Goal: Task Accomplishment & Management: Use online tool/utility

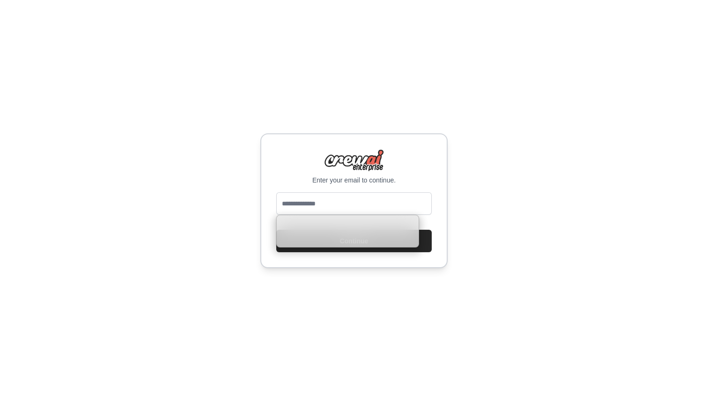
click at [330, 107] on div "Enter your email to continue. Continue" at bounding box center [354, 200] width 708 height 401
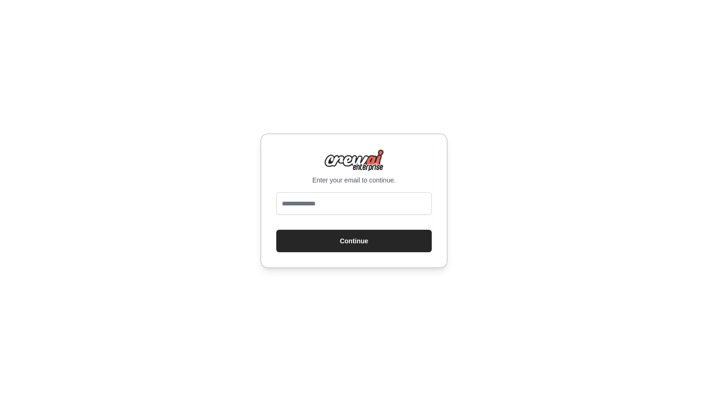
click at [340, 216] on div at bounding box center [353, 205] width 155 height 26
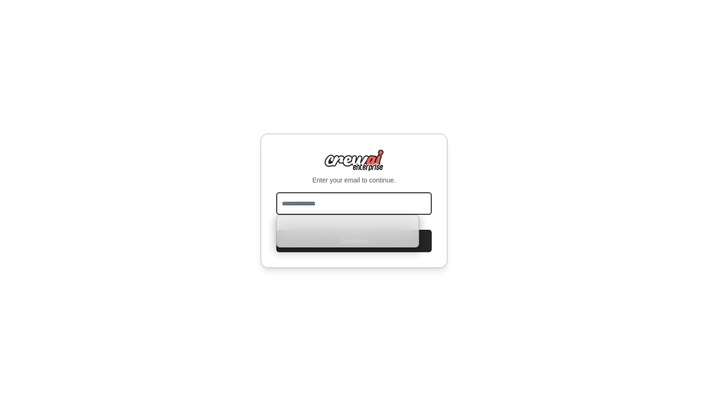
click at [340, 205] on input "email" at bounding box center [353, 203] width 155 height 22
click at [418, 199] on input "email" at bounding box center [353, 203] width 155 height 22
click at [0, 401] on com-1password-button at bounding box center [0, 401] width 0 height 0
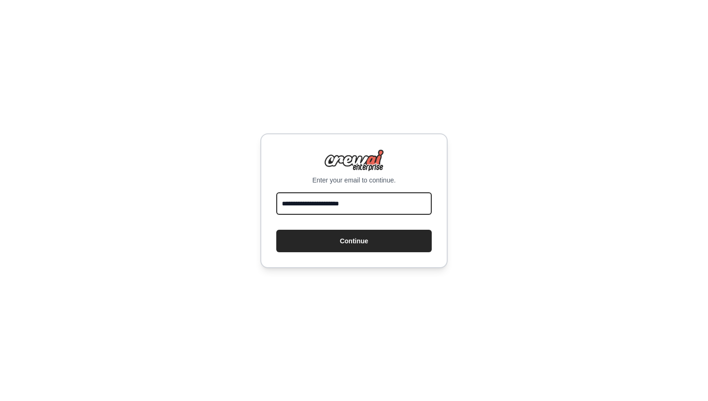
type input "**********"
click at [419, 280] on div "**********" at bounding box center [354, 200] width 708 height 401
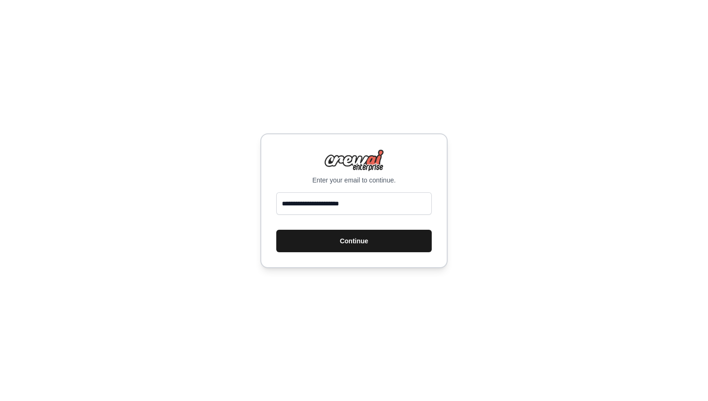
click at [378, 244] on button "Continue" at bounding box center [353, 241] width 155 height 22
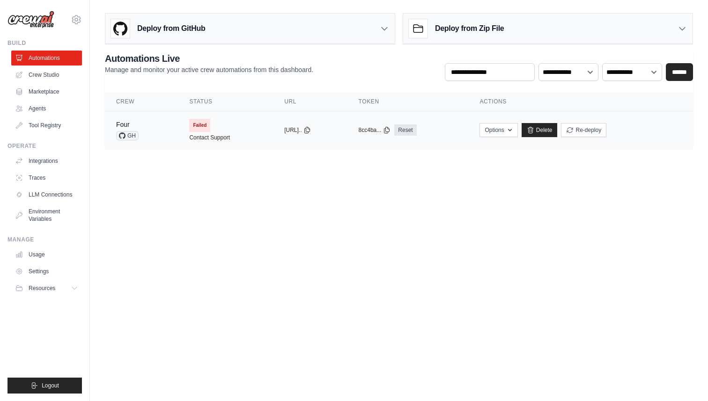
click at [240, 131] on td "Failed Contact Support" at bounding box center [225, 129] width 95 height 37
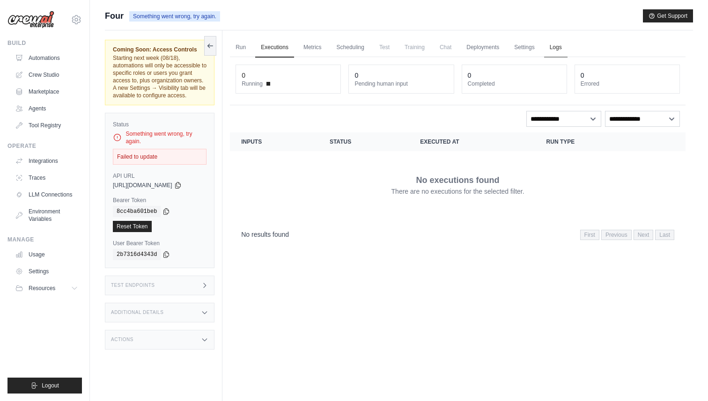
click at [554, 47] on link "Logs" at bounding box center [555, 48] width 23 height 20
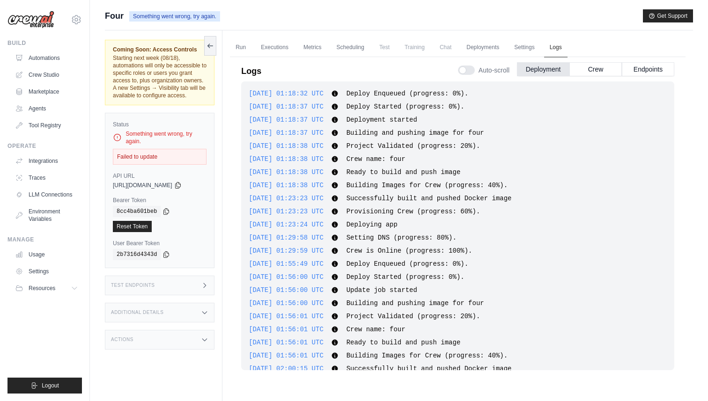
scroll to position [80, 0]
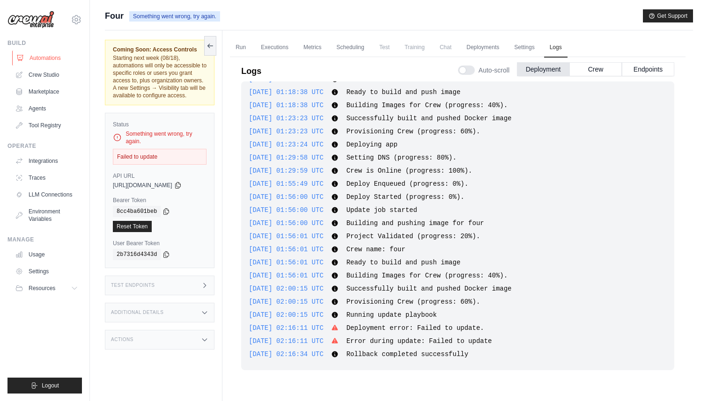
click at [36, 56] on link "Automations" at bounding box center [47, 58] width 71 height 15
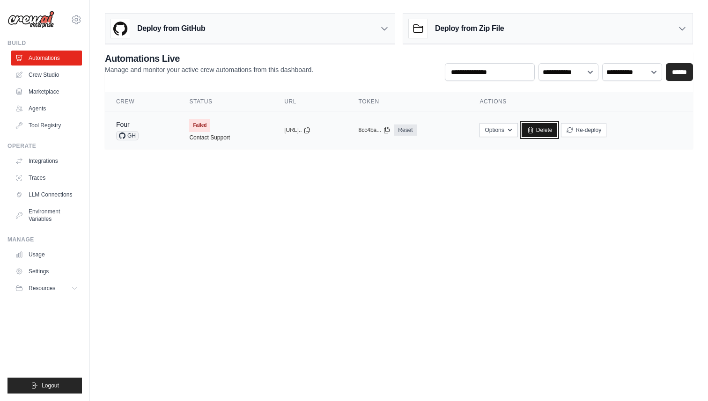
click at [533, 129] on icon at bounding box center [530, 130] width 5 height 6
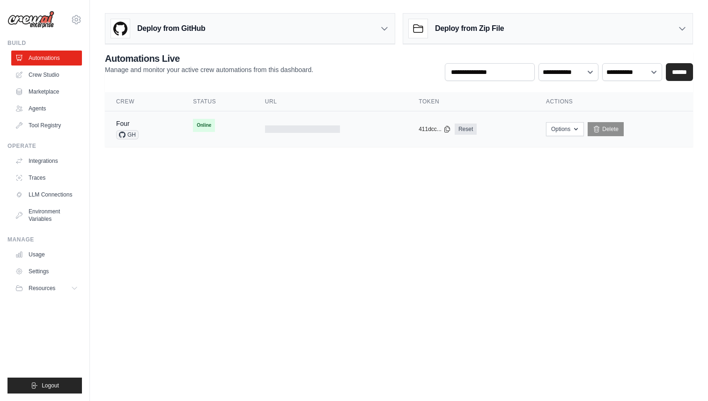
click at [177, 131] on td "Four GH" at bounding box center [143, 129] width 77 height 36
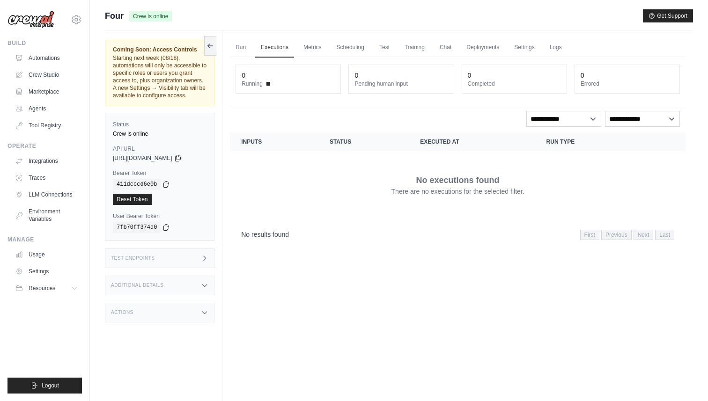
click at [142, 260] on h3 "Test Endpoints" at bounding box center [133, 259] width 44 height 6
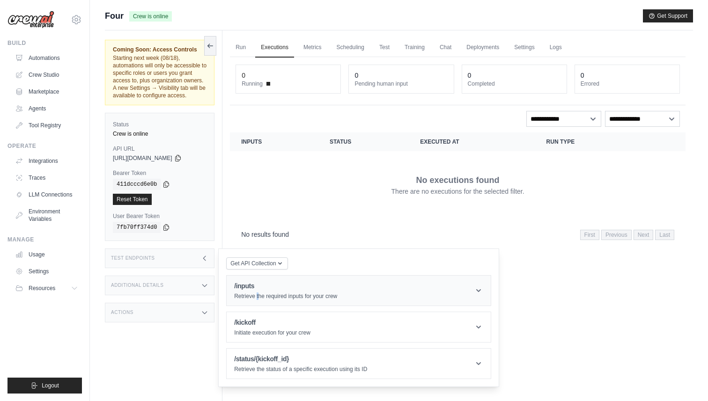
click at [257, 293] on p "Retrieve the required inputs for your crew" at bounding box center [285, 296] width 103 height 7
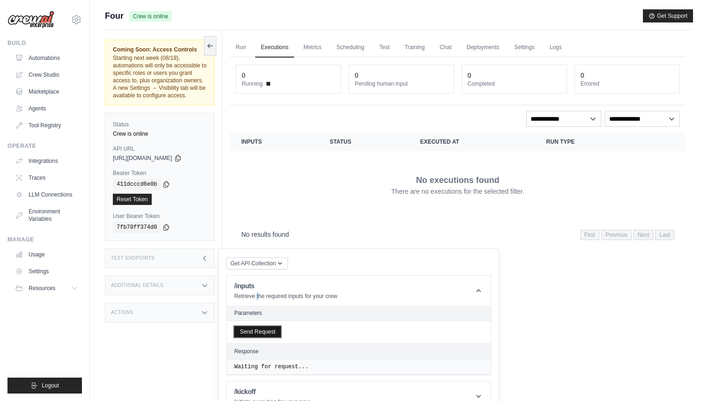
click at [256, 334] on button "Send Request" at bounding box center [257, 331] width 47 height 11
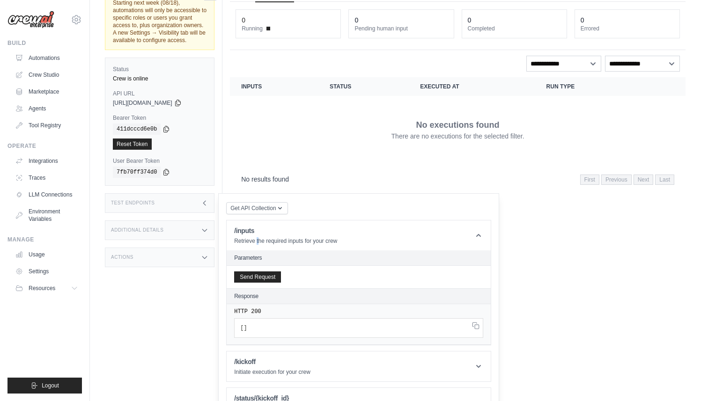
scroll to position [81, 0]
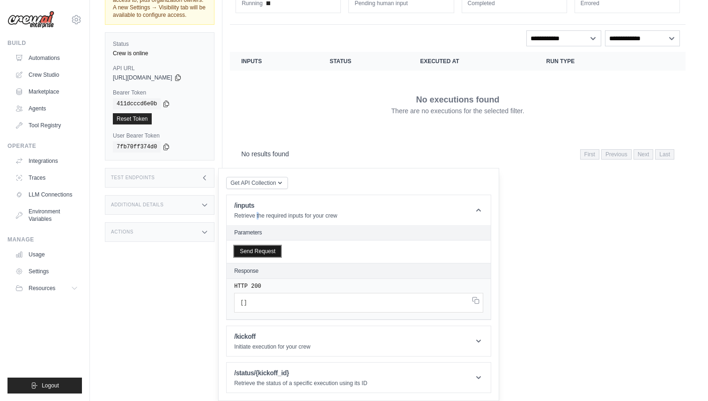
click at [272, 248] on button "Send Request" at bounding box center [257, 251] width 47 height 11
click at [280, 184] on icon "button" at bounding box center [279, 182] width 7 height 7
click at [272, 201] on div "Postman API Collection" at bounding box center [279, 207] width 90 height 15
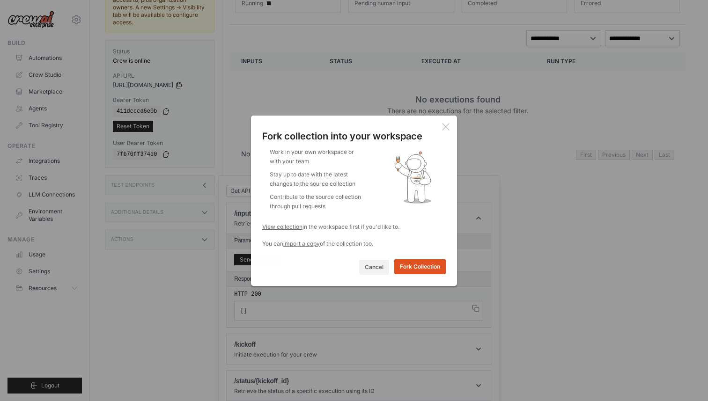
click at [424, 269] on button "Fork Collection" at bounding box center [419, 266] width 51 height 15
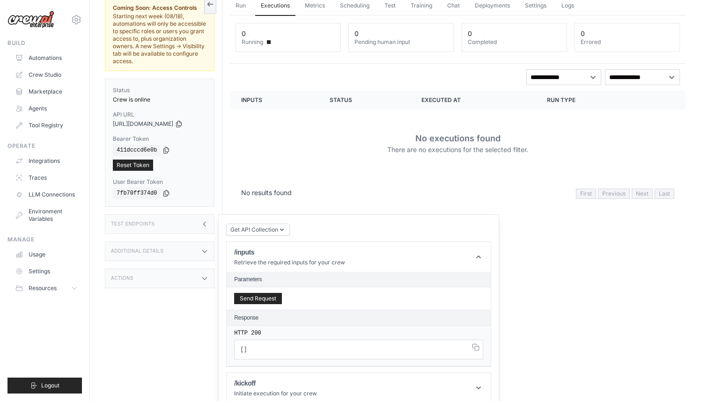
scroll to position [0, 0]
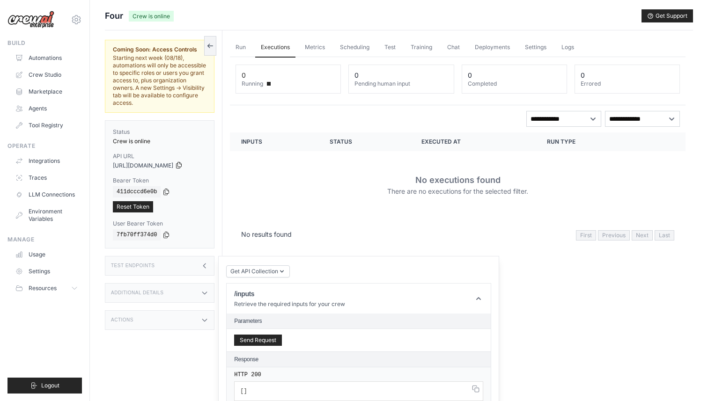
click at [183, 162] on icon at bounding box center [178, 165] width 7 height 7
click at [258, 334] on button "Send Request" at bounding box center [258, 339] width 48 height 11
click at [243, 49] on link "Run" at bounding box center [241, 48] width 22 height 20
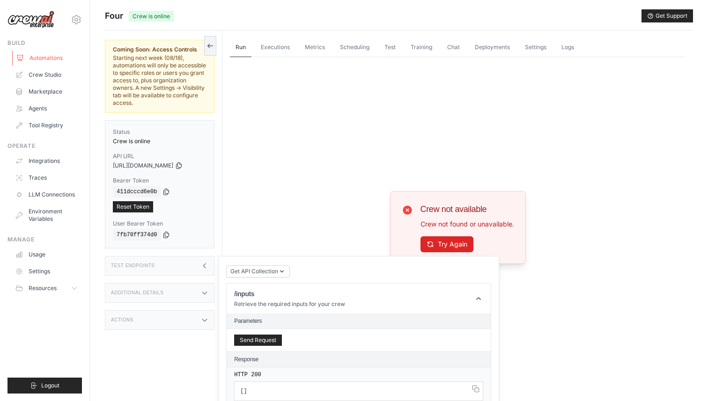
click at [38, 58] on link "Automations" at bounding box center [47, 58] width 71 height 15
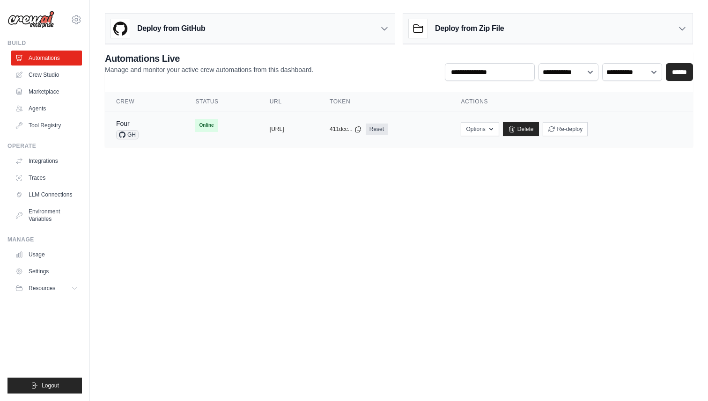
click at [150, 124] on div "Four GH" at bounding box center [144, 129] width 57 height 21
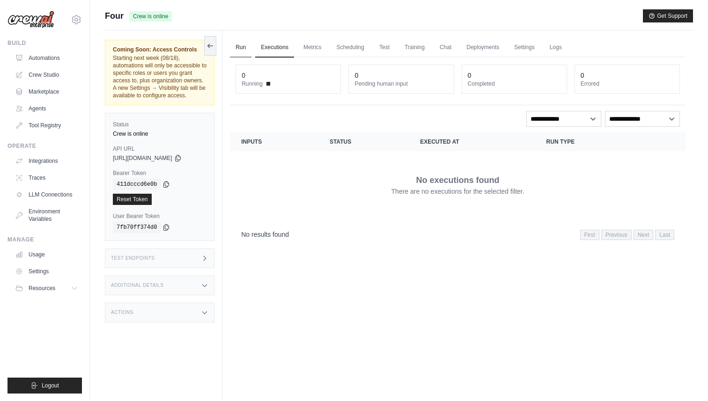
click at [242, 46] on link "Run" at bounding box center [241, 48] width 22 height 20
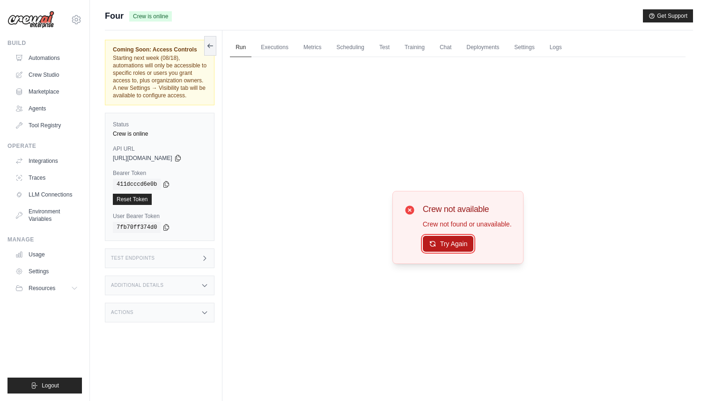
click at [451, 246] on button "Try Again" at bounding box center [448, 244] width 51 height 16
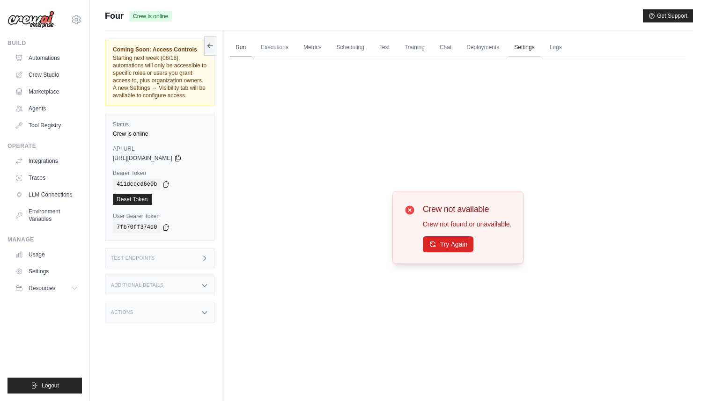
click at [514, 50] on link "Settings" at bounding box center [523, 48] width 31 height 20
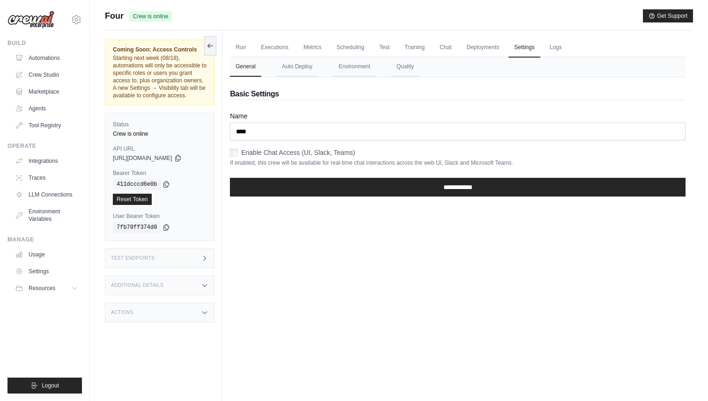
click at [540, 49] on ul "Run Executions Metrics Scheduling Test Training Chat Deployments Settings Logs" at bounding box center [458, 47] width 456 height 19
click at [551, 49] on link "Logs" at bounding box center [555, 48] width 23 height 20
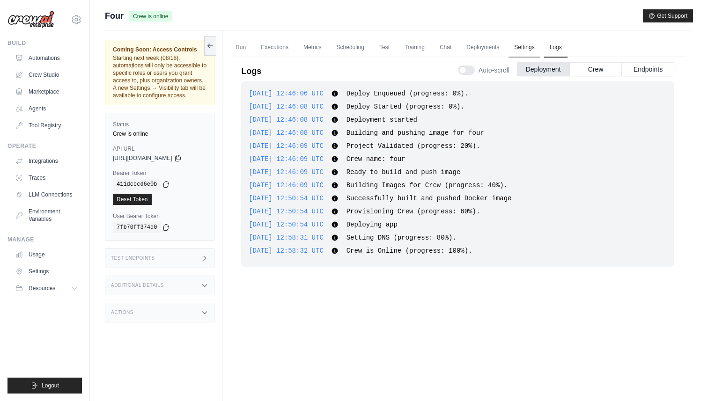
click at [526, 48] on link "Settings" at bounding box center [523, 48] width 31 height 20
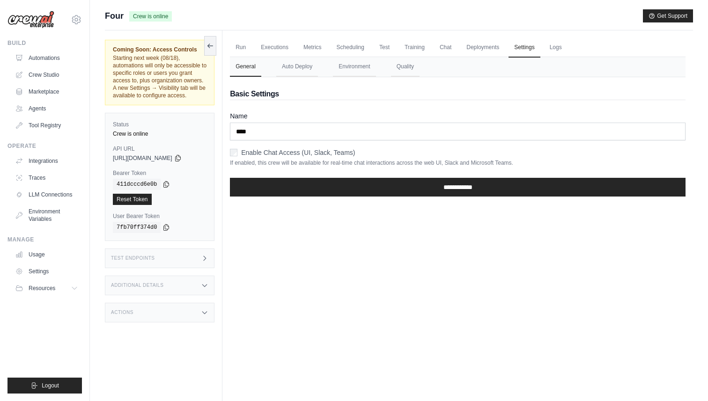
click at [174, 259] on div "Test Endpoints" at bounding box center [160, 259] width 110 height 20
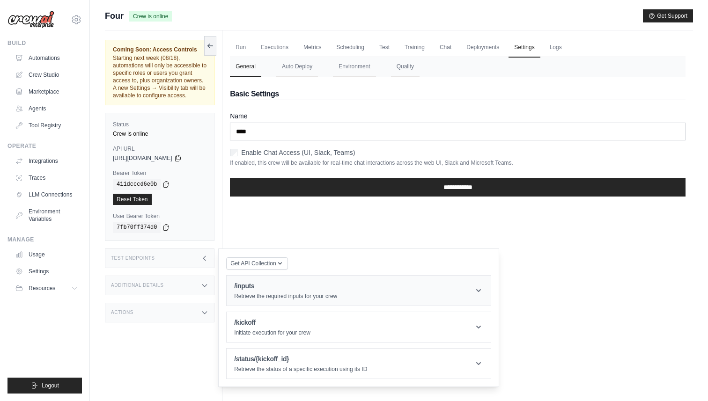
click at [272, 294] on p "Retrieve the required inputs for your crew" at bounding box center [285, 296] width 103 height 7
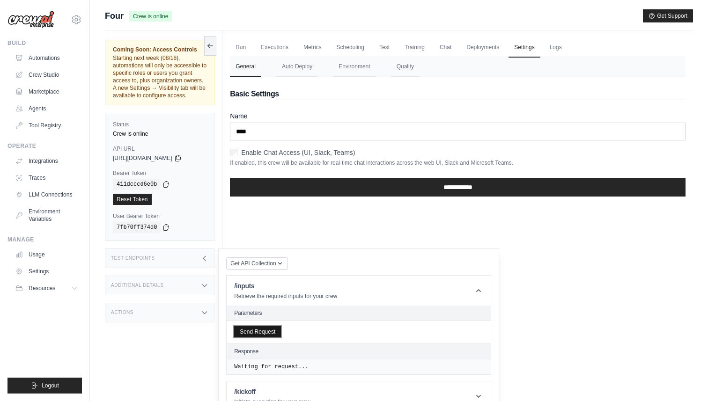
click at [271, 335] on button "Send Request" at bounding box center [257, 331] width 47 height 11
click at [234, 44] on link "Run" at bounding box center [241, 48] width 22 height 20
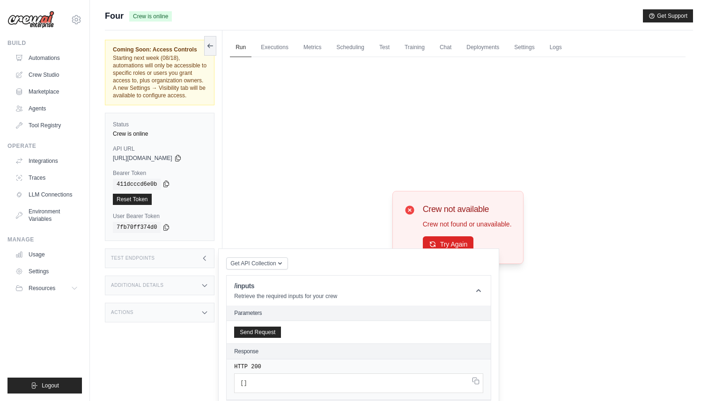
click at [169, 183] on icon at bounding box center [166, 184] width 5 height 6
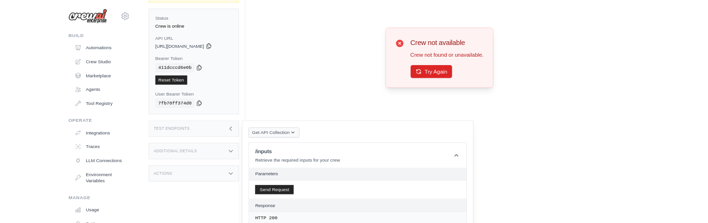
scroll to position [104, 0]
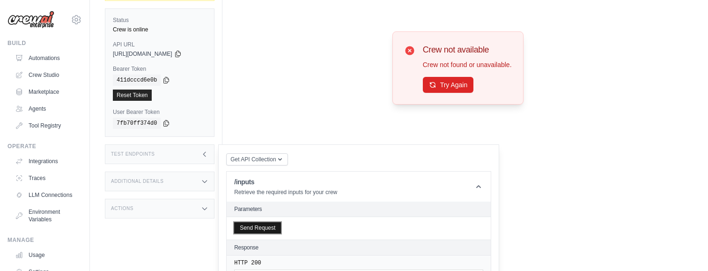
click at [259, 224] on button "Send Request" at bounding box center [257, 227] width 47 height 11
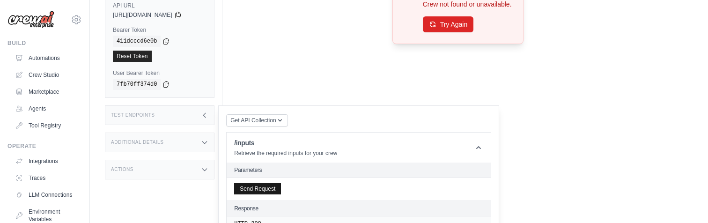
scroll to position [149, 0]
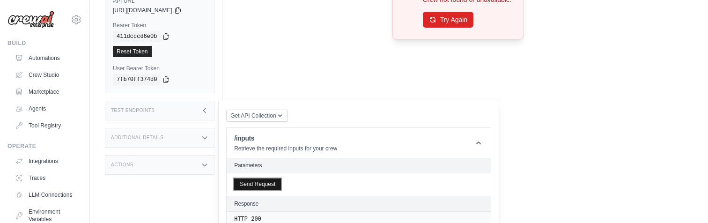
click at [267, 186] on button "Send Request" at bounding box center [257, 183] width 47 height 11
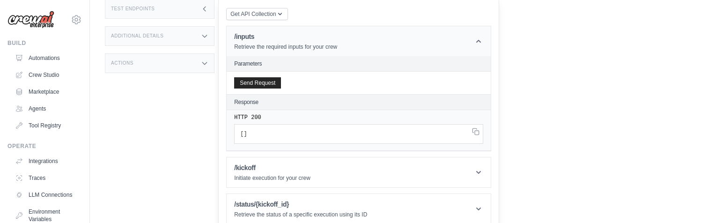
scroll to position [259, 0]
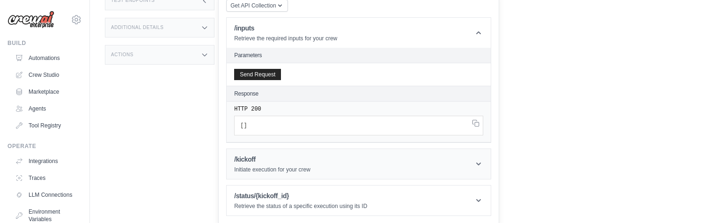
click at [298, 162] on h1 "/kickoff" at bounding box center [272, 158] width 76 height 9
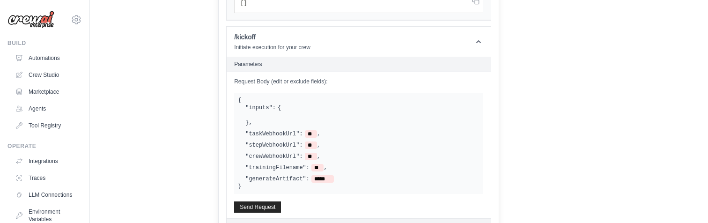
scroll to position [383, 0]
click at [254, 204] on button "Send Request" at bounding box center [257, 204] width 47 height 11
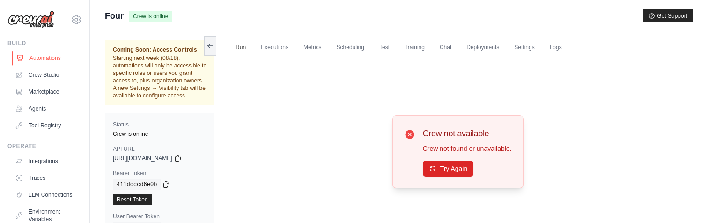
click at [39, 56] on link "Automations" at bounding box center [47, 58] width 71 height 15
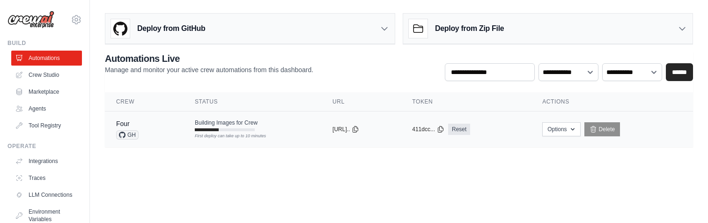
click at [156, 123] on div "Four GH" at bounding box center [144, 129] width 56 height 21
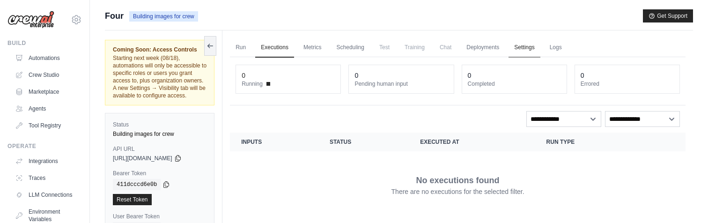
click at [527, 44] on link "Settings" at bounding box center [523, 48] width 31 height 20
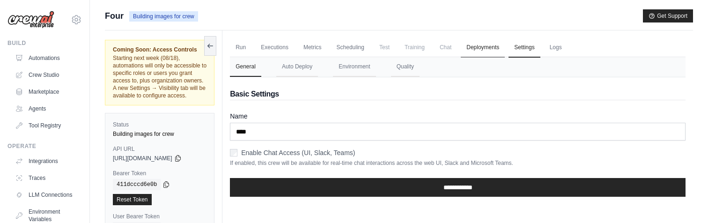
click at [485, 49] on link "Deployments" at bounding box center [483, 48] width 44 height 20
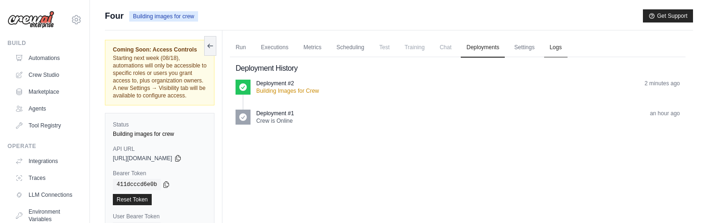
click at [555, 44] on link "Logs" at bounding box center [555, 48] width 23 height 20
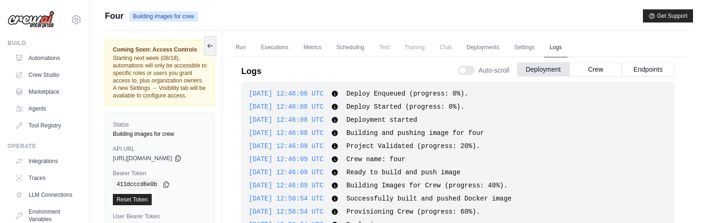
scroll to position [139, 0]
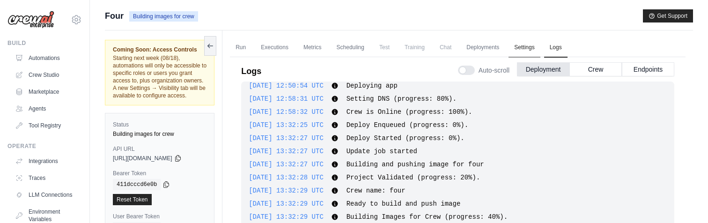
click at [518, 45] on link "Settings" at bounding box center [523, 48] width 31 height 20
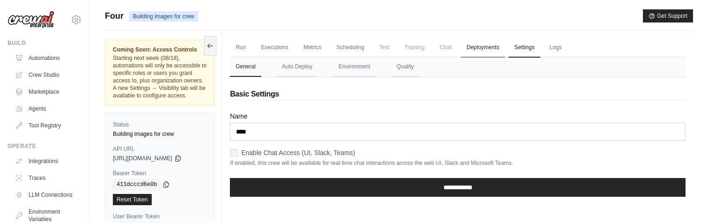
click at [490, 49] on link "Deployments" at bounding box center [483, 48] width 44 height 20
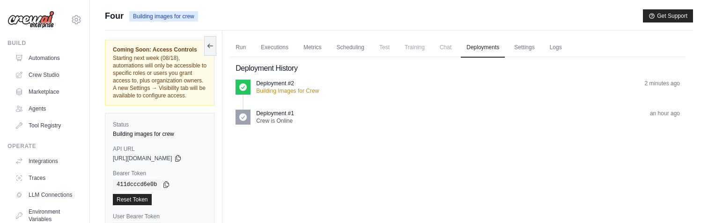
click at [438, 49] on span "Chat" at bounding box center [445, 47] width 23 height 19
click at [419, 51] on span "Training" at bounding box center [414, 47] width 31 height 19
click at [356, 51] on link "Scheduling" at bounding box center [350, 48] width 39 height 20
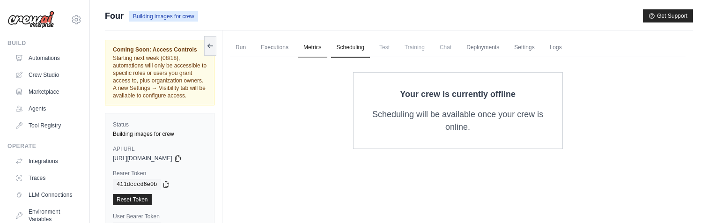
click at [310, 53] on link "Metrics" at bounding box center [312, 48] width 29 height 20
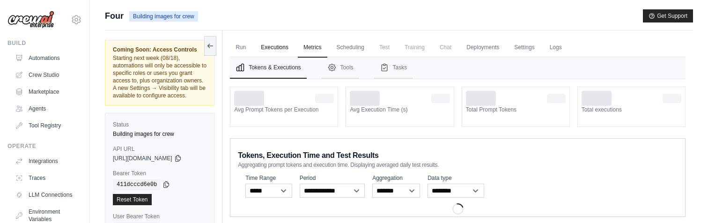
click at [267, 52] on link "Executions" at bounding box center [274, 48] width 39 height 20
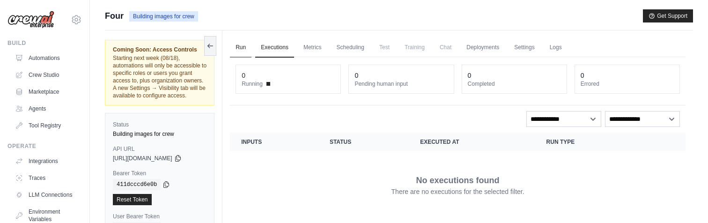
click at [246, 52] on link "Run" at bounding box center [241, 48] width 22 height 20
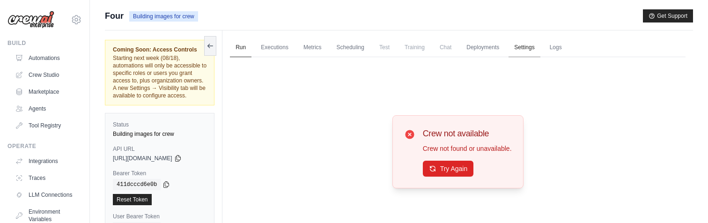
click at [524, 52] on link "Settings" at bounding box center [523, 48] width 31 height 20
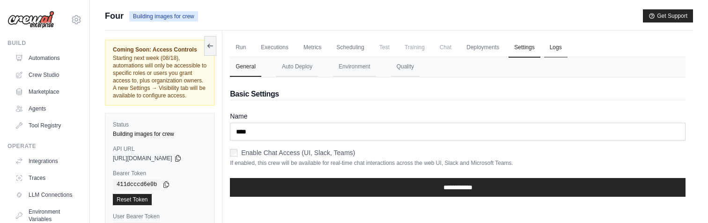
click at [558, 53] on link "Logs" at bounding box center [555, 48] width 23 height 20
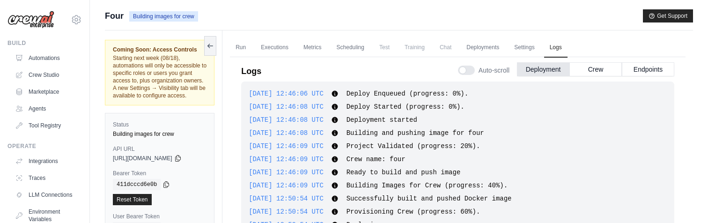
scroll to position [139, 0]
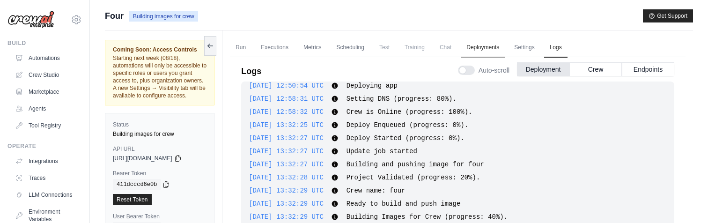
click at [475, 50] on link "Deployments" at bounding box center [483, 48] width 44 height 20
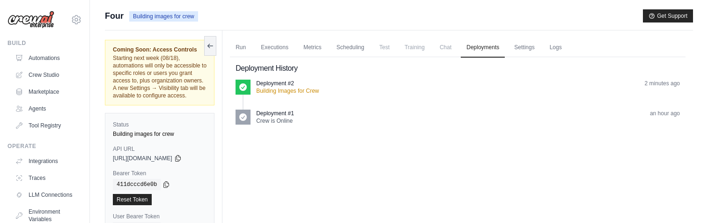
click at [254, 112] on div "Deployment #1 Crew is Online an hour ago" at bounding box center [457, 117] width 444 height 15
click at [273, 112] on p "Deployment #1" at bounding box center [275, 113] width 38 height 7
click at [257, 113] on p "Deployment #1" at bounding box center [275, 113] width 38 height 7
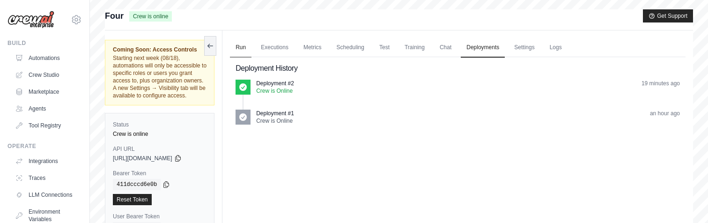
click at [239, 49] on link "Run" at bounding box center [241, 48] width 22 height 20
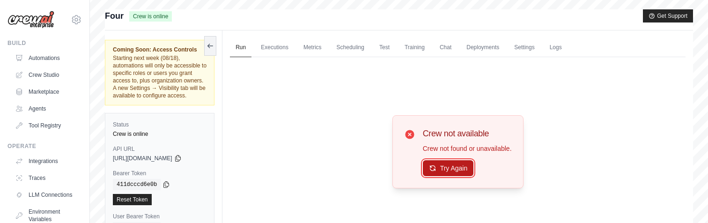
click at [441, 170] on button "Try Again" at bounding box center [448, 168] width 51 height 16
click at [441, 170] on button "Try Again" at bounding box center [448, 169] width 51 height 16
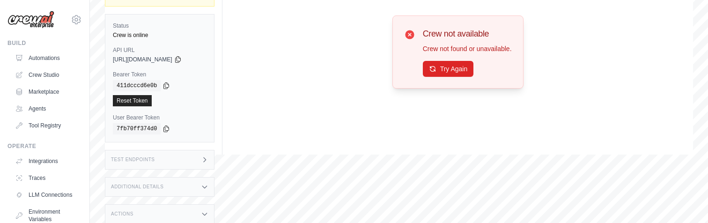
click at [166, 154] on div "Test Endpoints" at bounding box center [160, 160] width 110 height 20
click at [280, 189] on h1 "/inputs" at bounding box center [285, 187] width 103 height 9
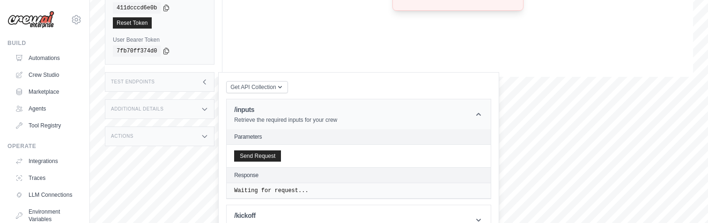
scroll to position [234, 0]
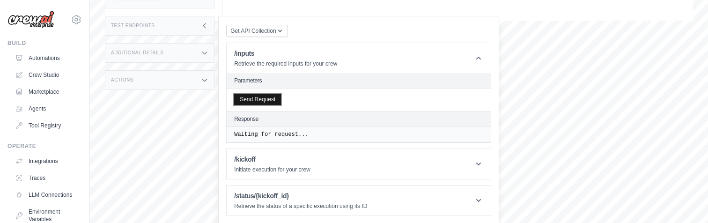
click at [270, 103] on button "Send Request" at bounding box center [257, 99] width 47 height 11
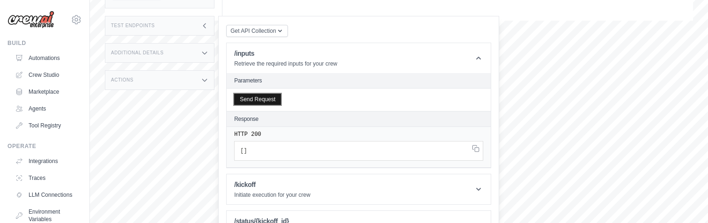
click at [270, 103] on button "Send Request" at bounding box center [257, 99] width 47 height 11
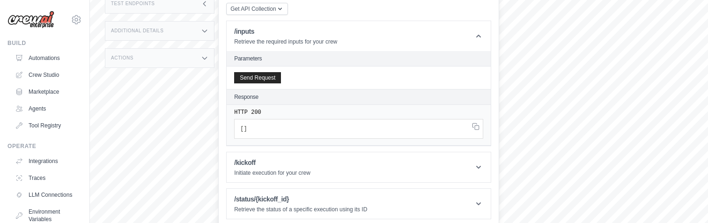
scroll to position [259, 0]
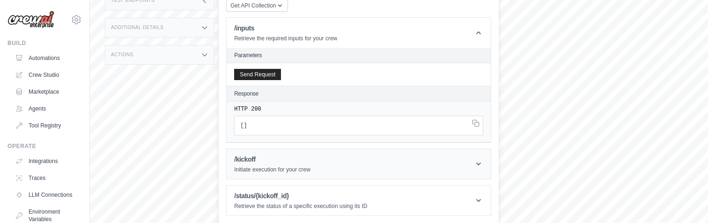
click at [281, 178] on header "/kickoff Initiate execution for your crew" at bounding box center [359, 164] width 264 height 30
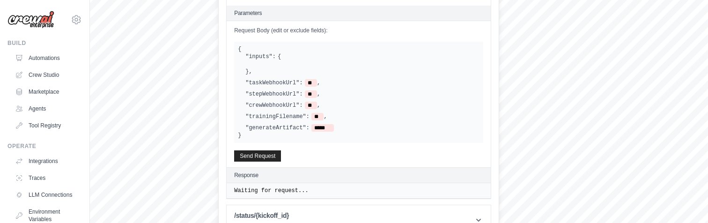
scroll to position [452, 0]
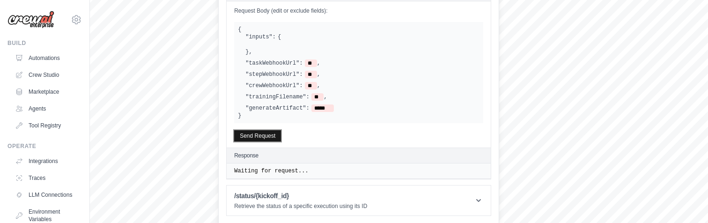
click at [270, 132] on button "Send Request" at bounding box center [257, 135] width 47 height 11
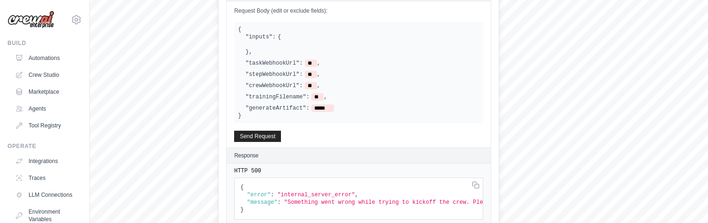
scroll to position [0, 0]
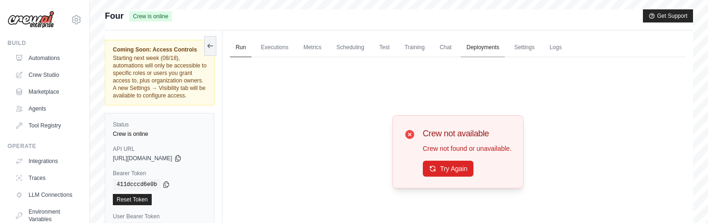
click at [492, 40] on link "Deployments" at bounding box center [483, 48] width 44 height 20
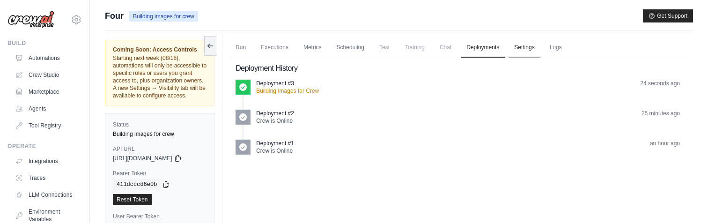
click at [525, 54] on link "Settings" at bounding box center [523, 48] width 31 height 20
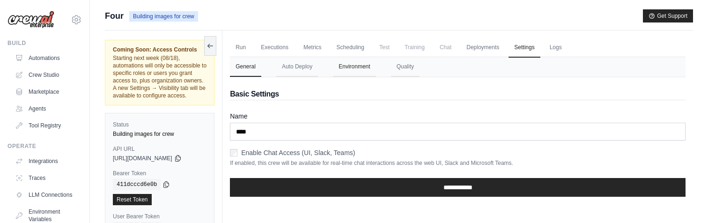
click at [363, 62] on button "Environment" at bounding box center [354, 67] width 43 height 20
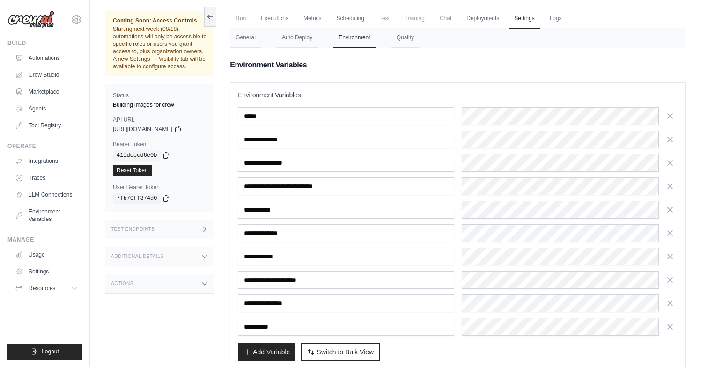
scroll to position [29, 0]
